Goal: Information Seeking & Learning: Compare options

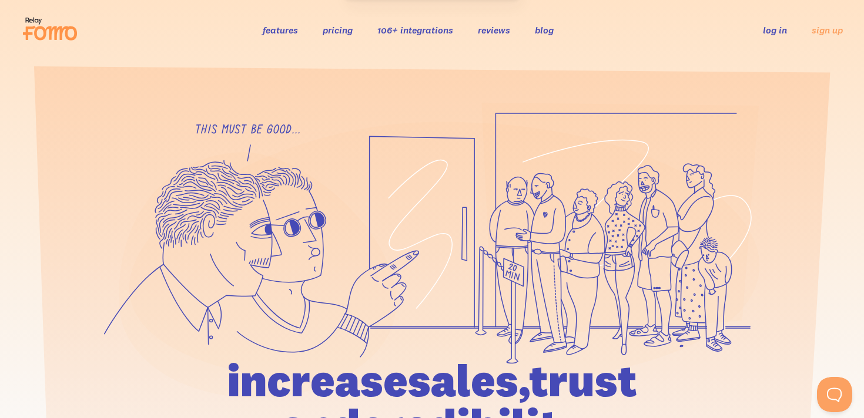
click at [348, 29] on link "pricing" at bounding box center [338, 30] width 30 height 12
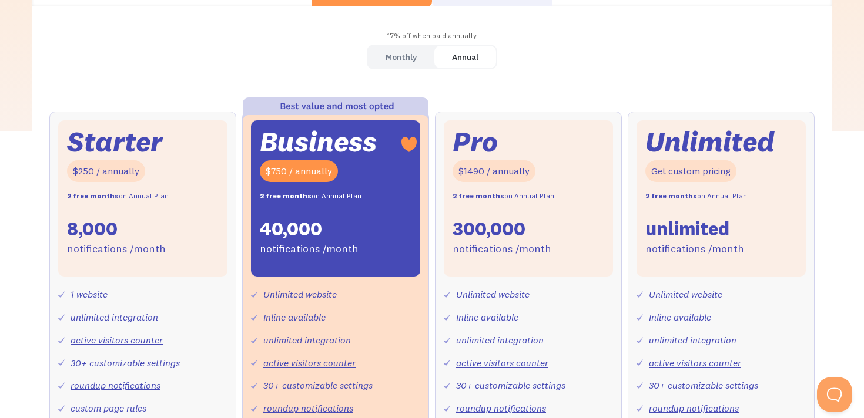
scroll to position [320, 0]
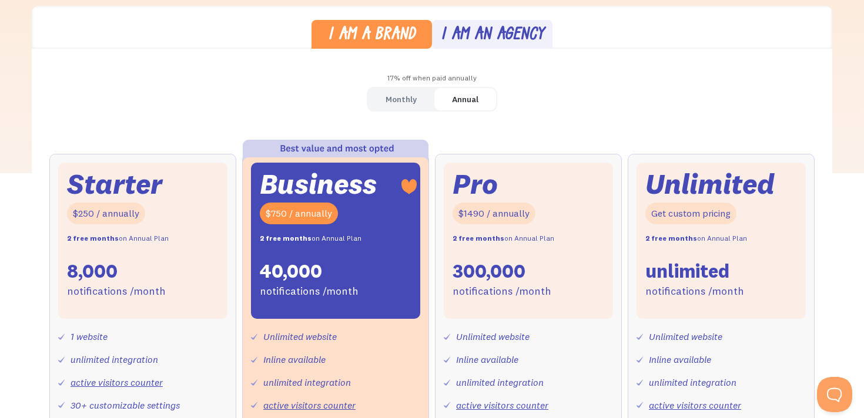
click at [354, 271] on div "Business $750 / annually 2 free months on Annual Plan 40,000 notifications /mon…" at bounding box center [335, 241] width 169 height 156
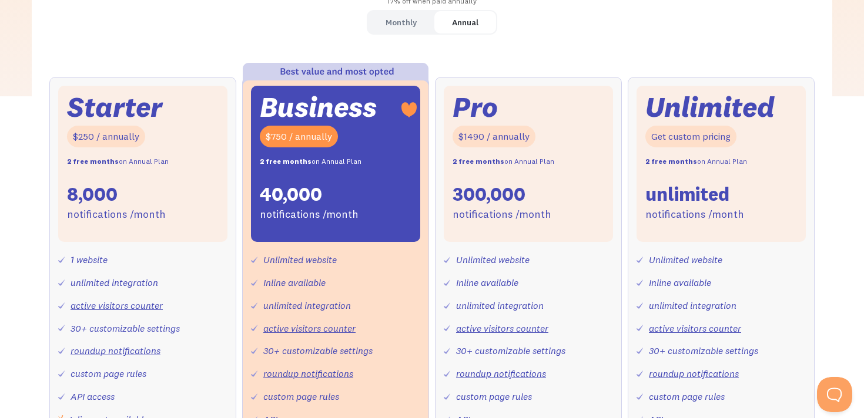
scroll to position [399, 0]
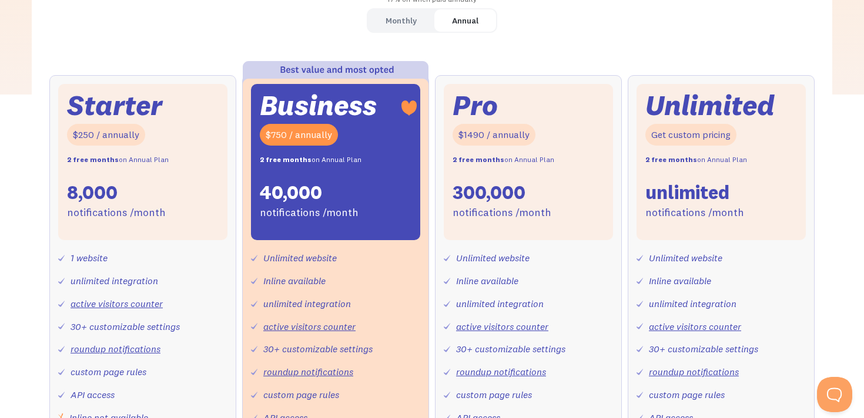
click at [321, 108] on div "Business" at bounding box center [318, 105] width 117 height 25
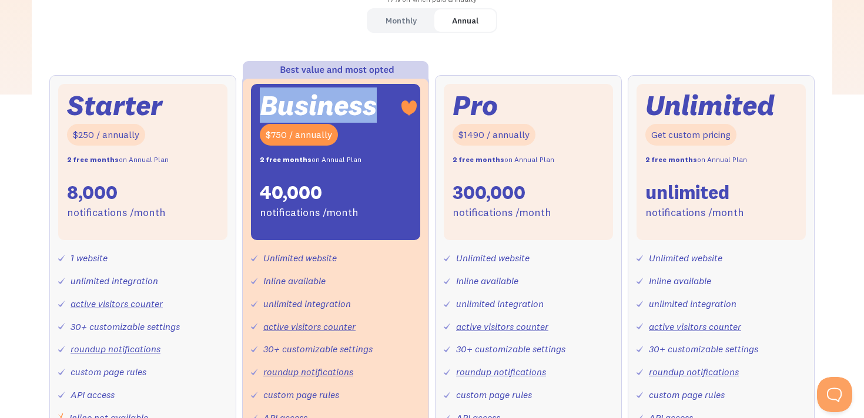
click at [321, 108] on div "Business" at bounding box center [318, 105] width 117 height 25
click at [314, 109] on div "Business" at bounding box center [318, 105] width 117 height 25
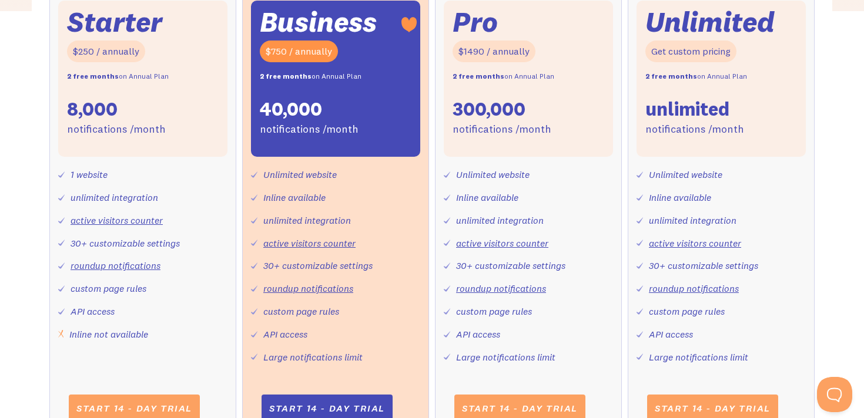
scroll to position [487, 0]
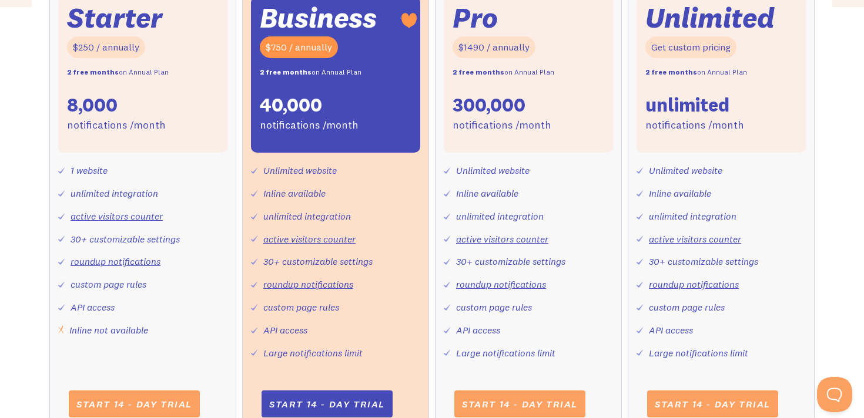
click at [123, 188] on div "unlimited integration" at bounding box center [115, 193] width 88 height 17
click at [146, 190] on div "unlimited integration" at bounding box center [115, 193] width 88 height 17
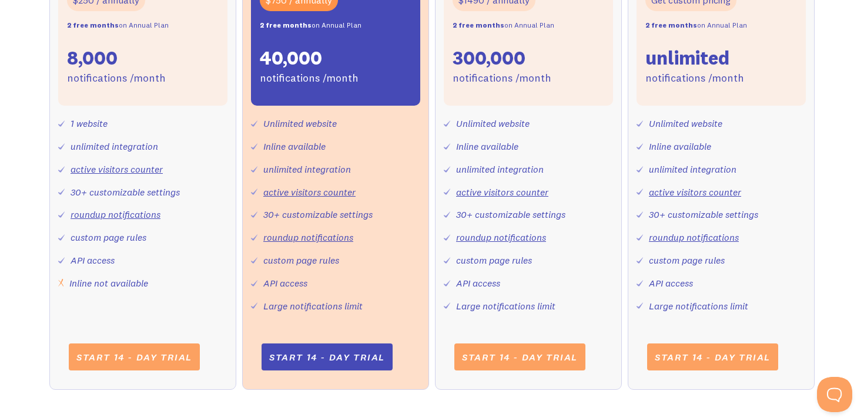
scroll to position [536, 0]
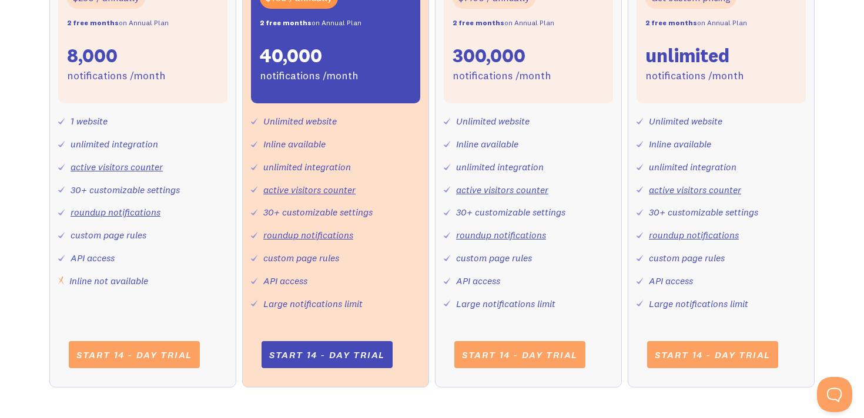
click at [163, 189] on div "30+ customizable settings" at bounding box center [125, 190] width 109 height 17
click at [183, 261] on div "1 website unlimited integration active visitors counter 30+ customizable settin…" at bounding box center [142, 196] width 169 height 186
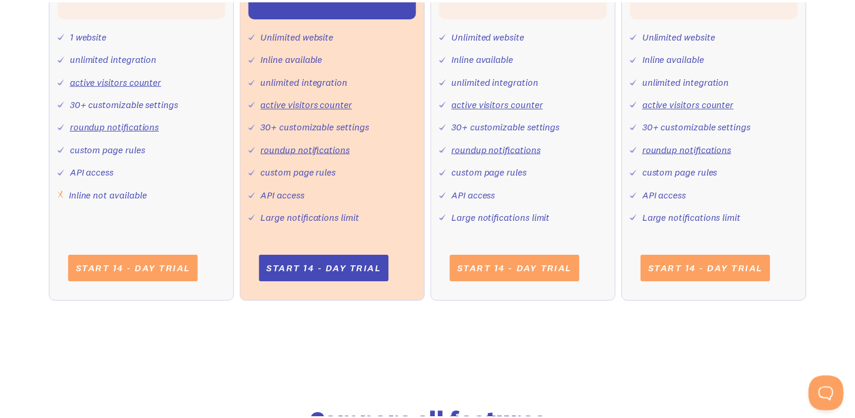
scroll to position [623, 0]
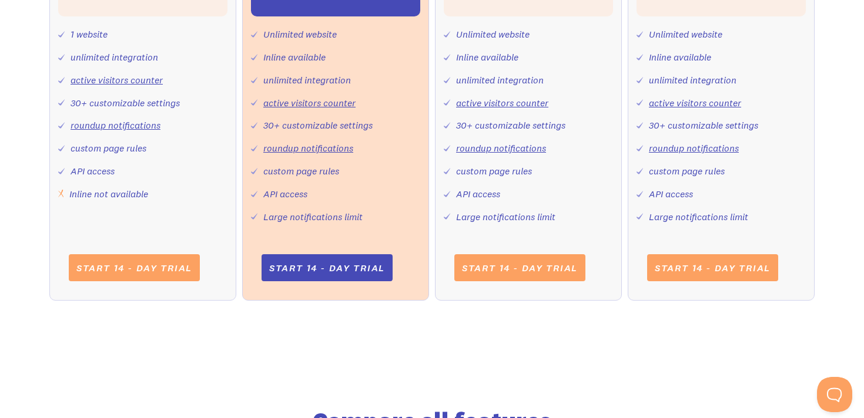
click at [119, 198] on div "Inline not available" at bounding box center [108, 194] width 79 height 17
click at [148, 210] on div "Starter $250 / annually 2 free months on Annual Plan 8,000 notifications /month…" at bounding box center [142, 75] width 187 height 449
